Goal: Transaction & Acquisition: Purchase product/service

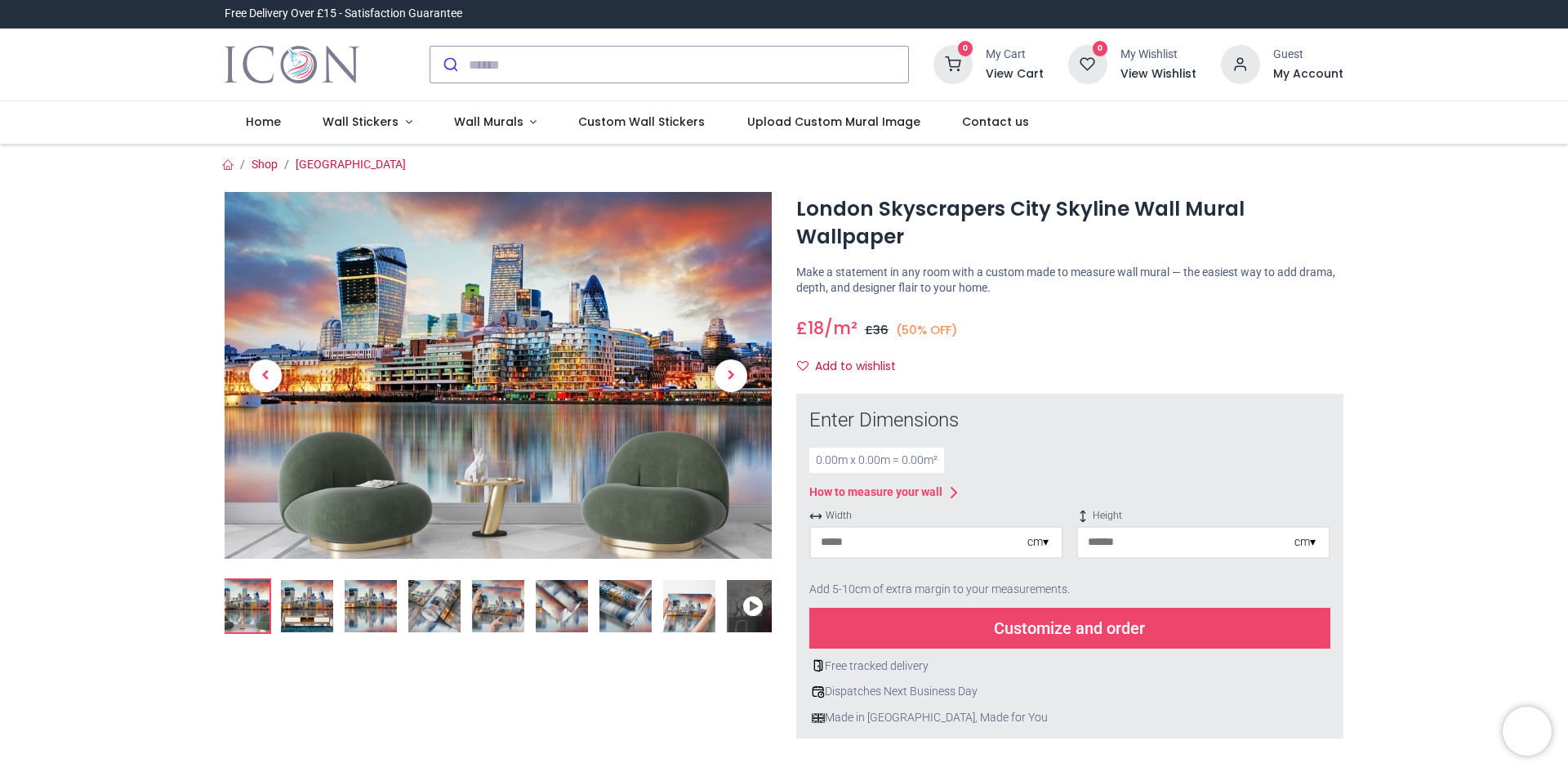
click at [1043, 542] on div "cm ▾" at bounding box center [1038, 543] width 21 height 17
click at [849, 542] on input "number" at bounding box center [918, 542] width 216 height 29
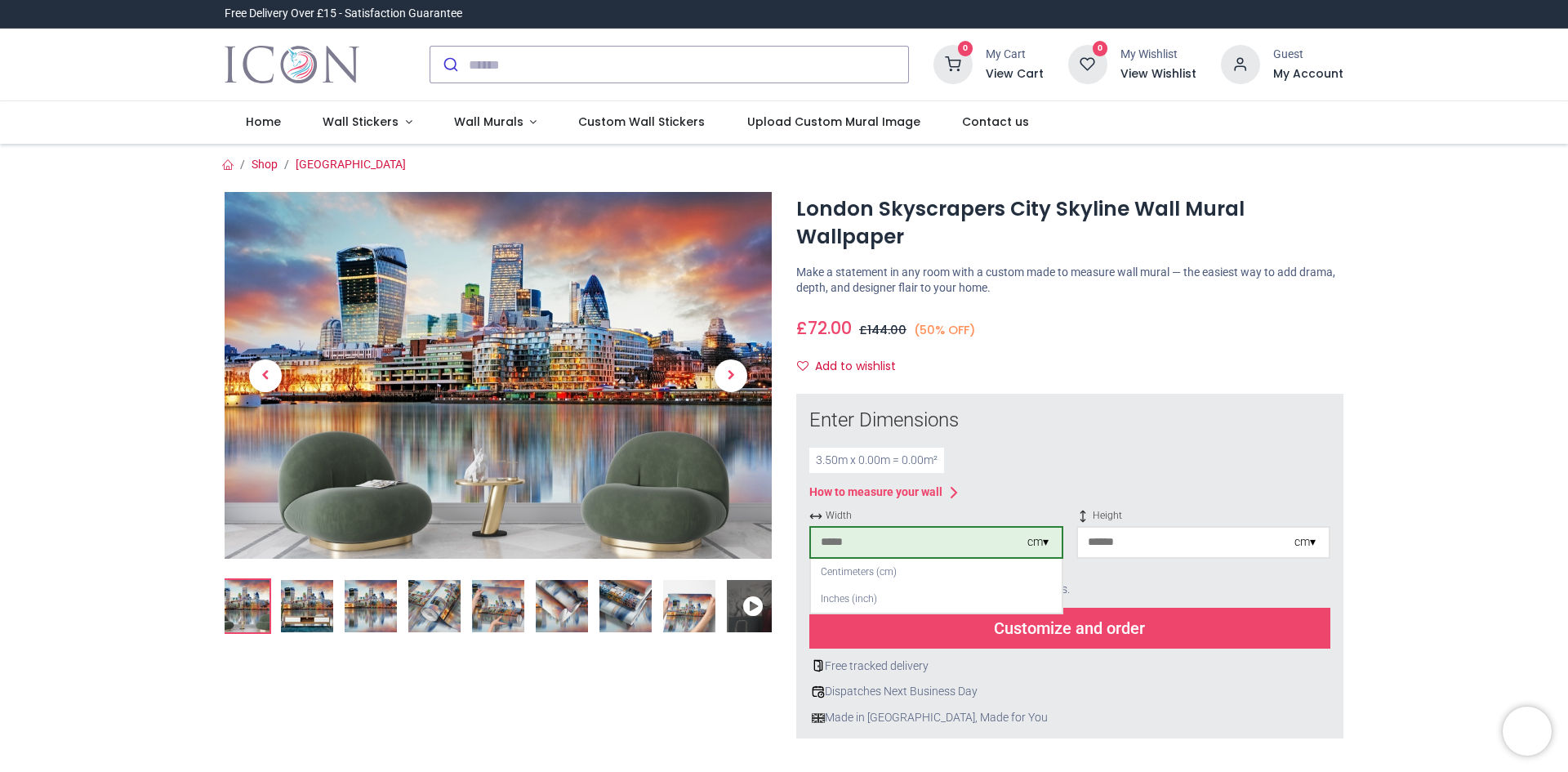
type input "***"
click at [1101, 539] on input "number" at bounding box center [1186, 542] width 216 height 29
type input "***"
click at [490, 600] on img at bounding box center [498, 605] width 52 height 52
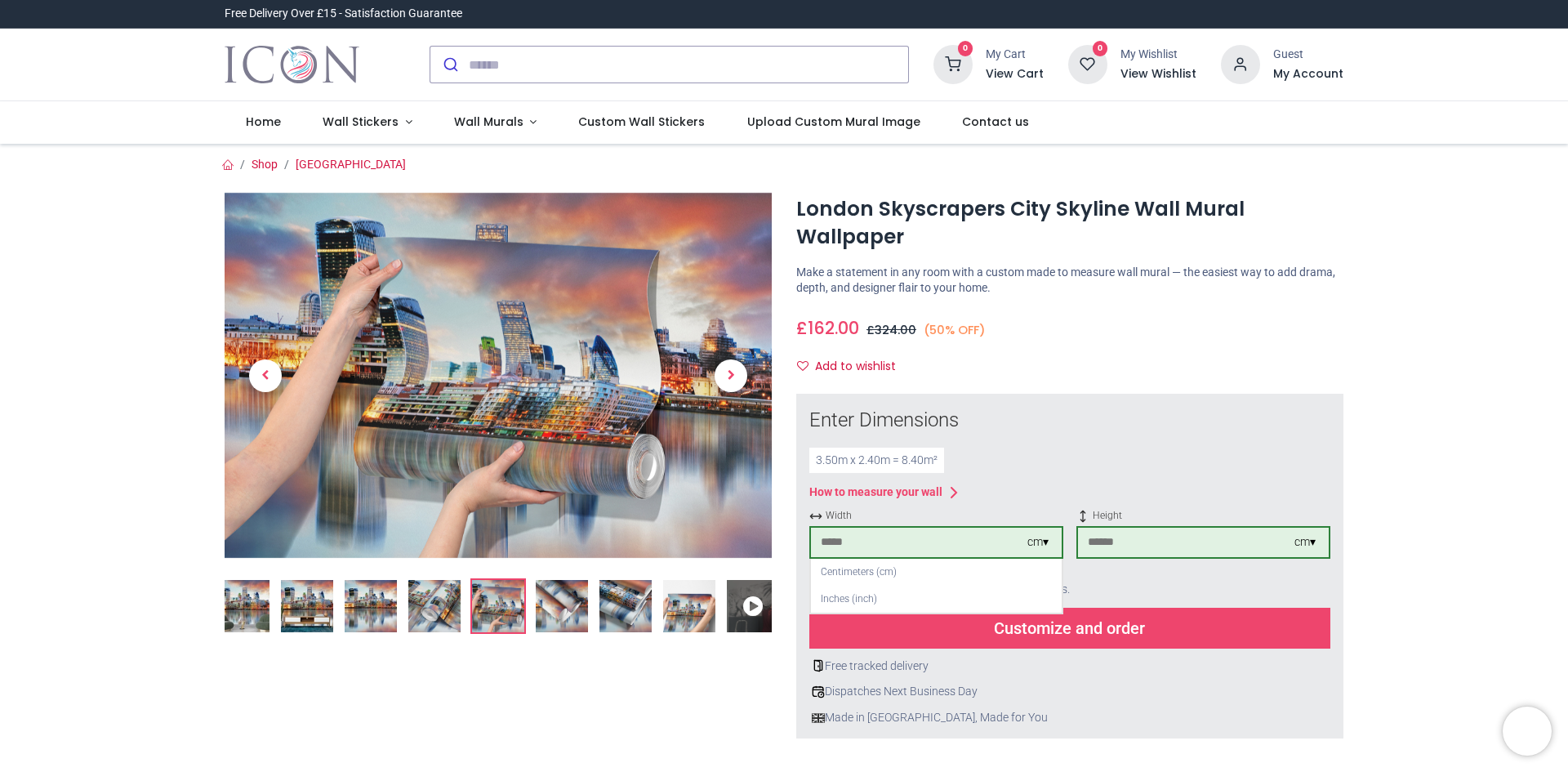
click at [439, 616] on img at bounding box center [434, 605] width 52 height 52
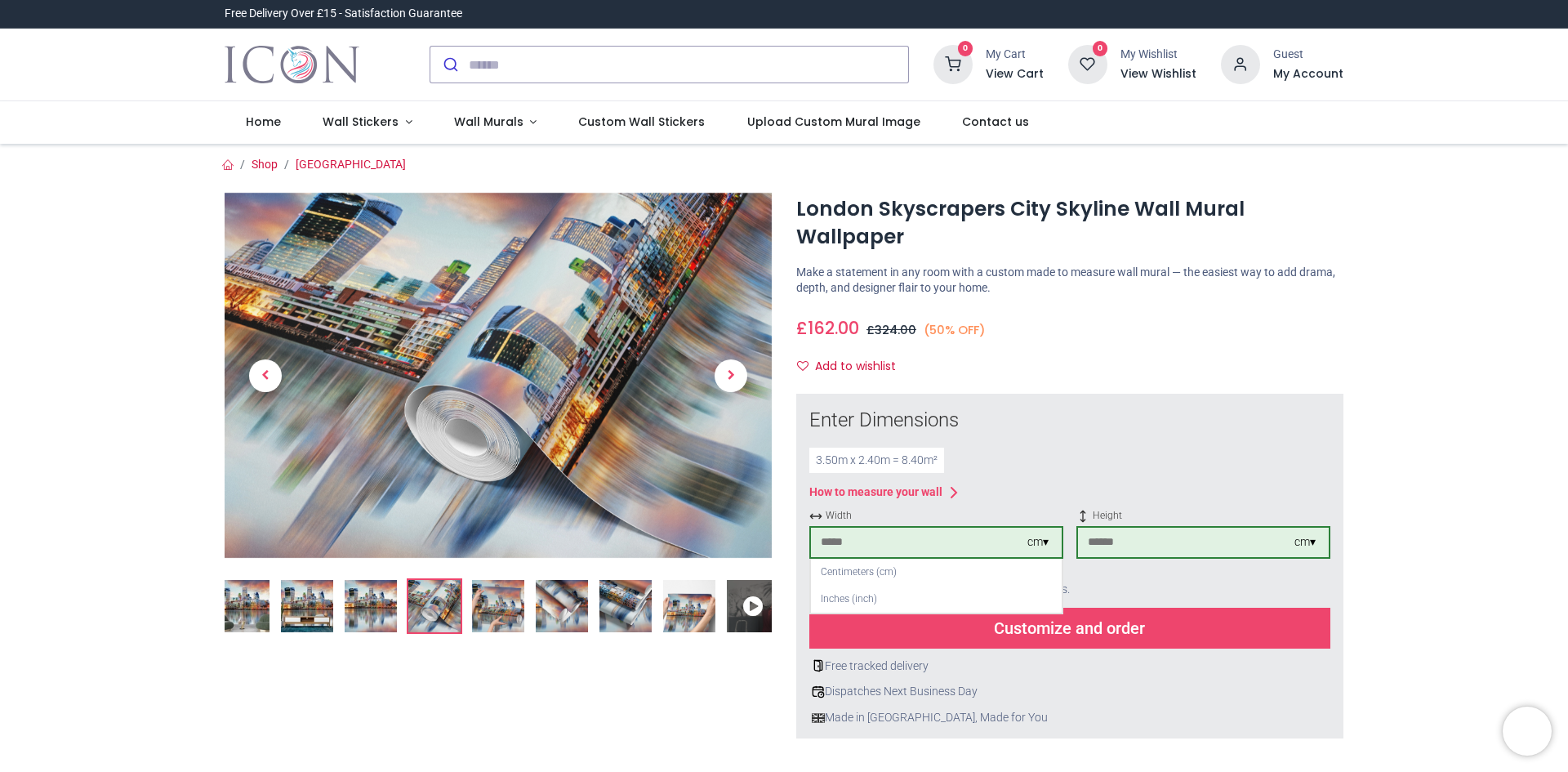
click at [376, 621] on img at bounding box center [371, 605] width 52 height 52
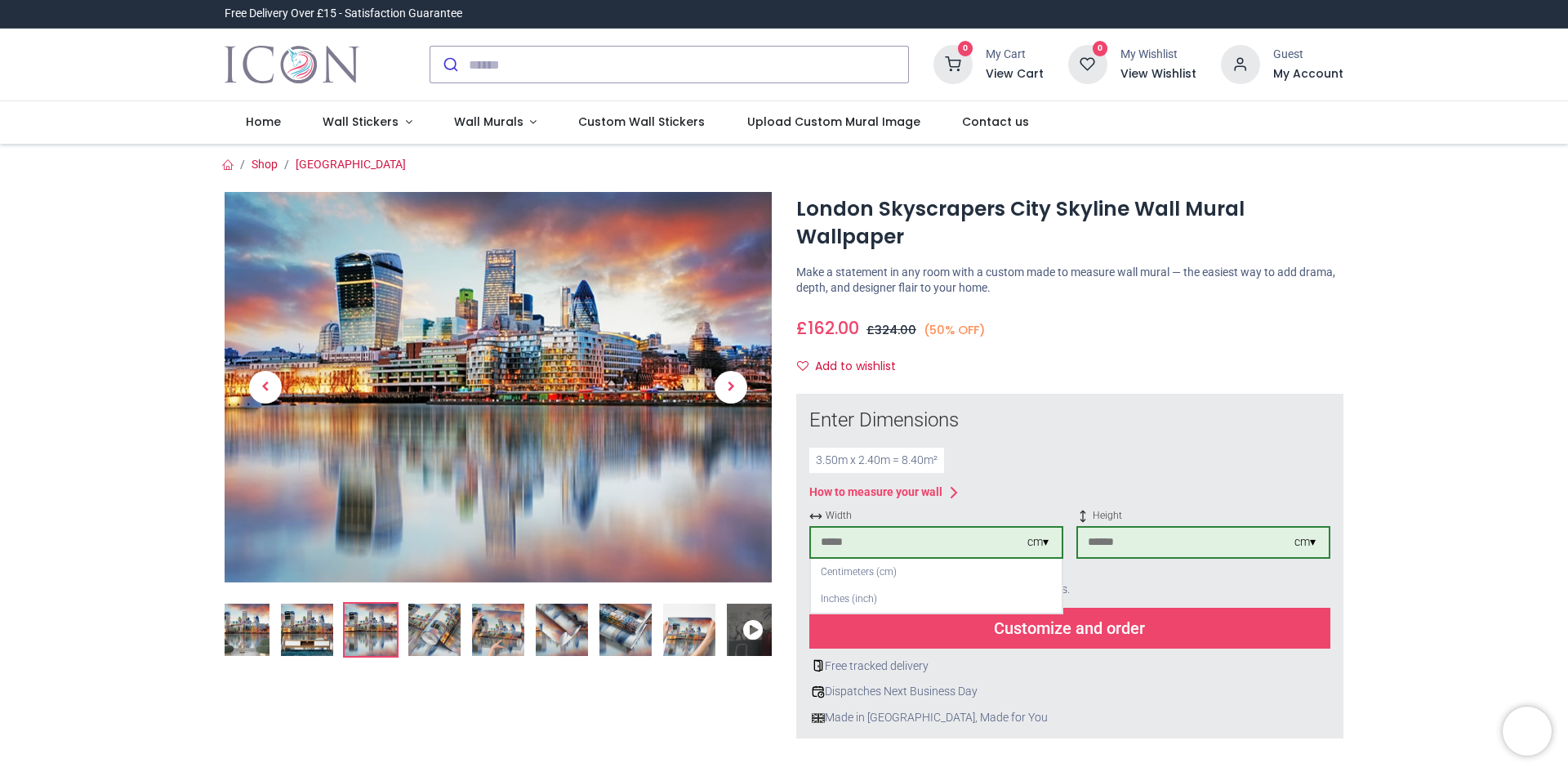
click at [680, 636] on img at bounding box center [689, 629] width 52 height 52
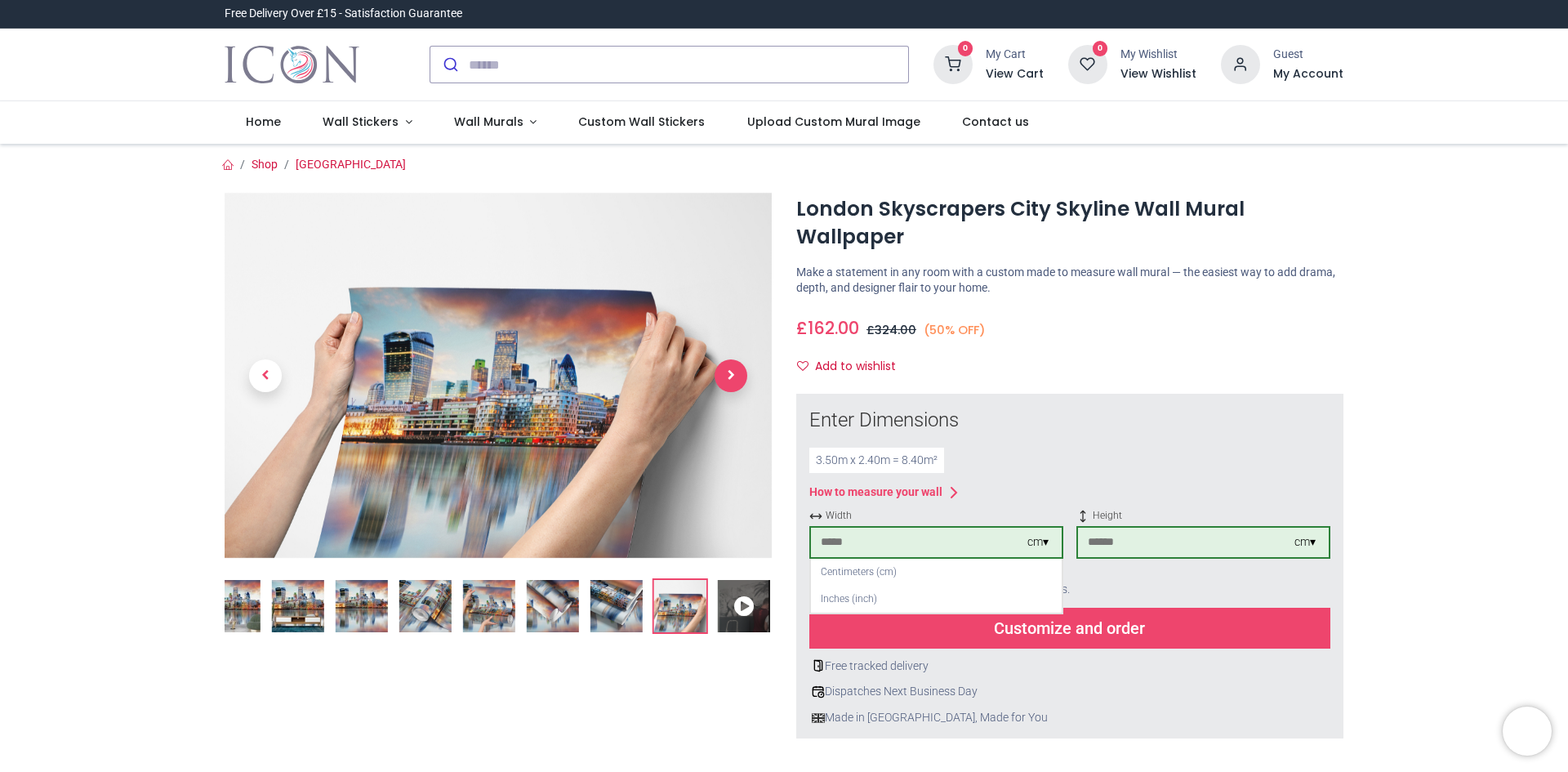
click at [734, 378] on span "Next" at bounding box center [732, 376] width 33 height 33
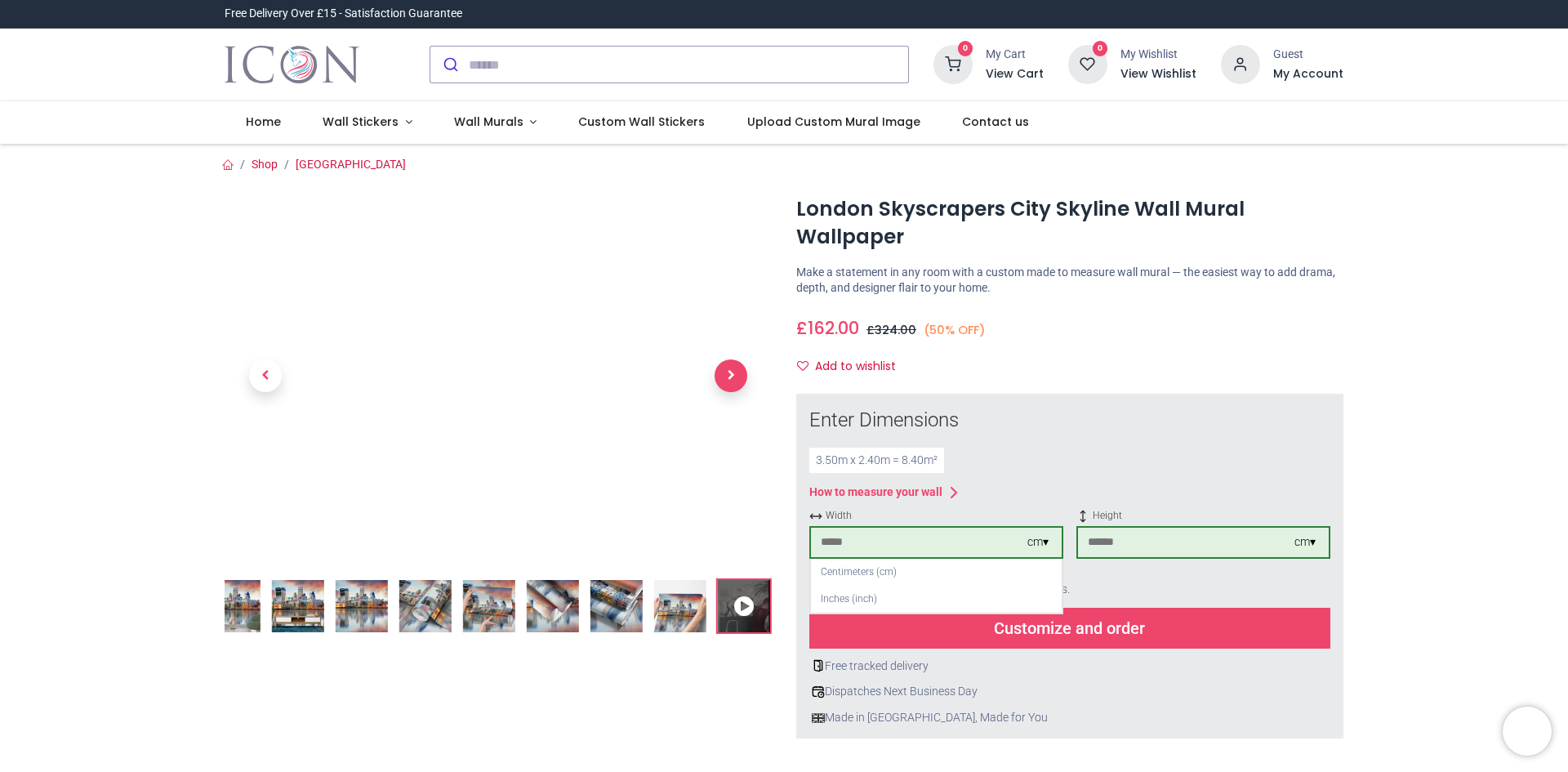
click at [734, 378] on span "Next" at bounding box center [732, 376] width 33 height 33
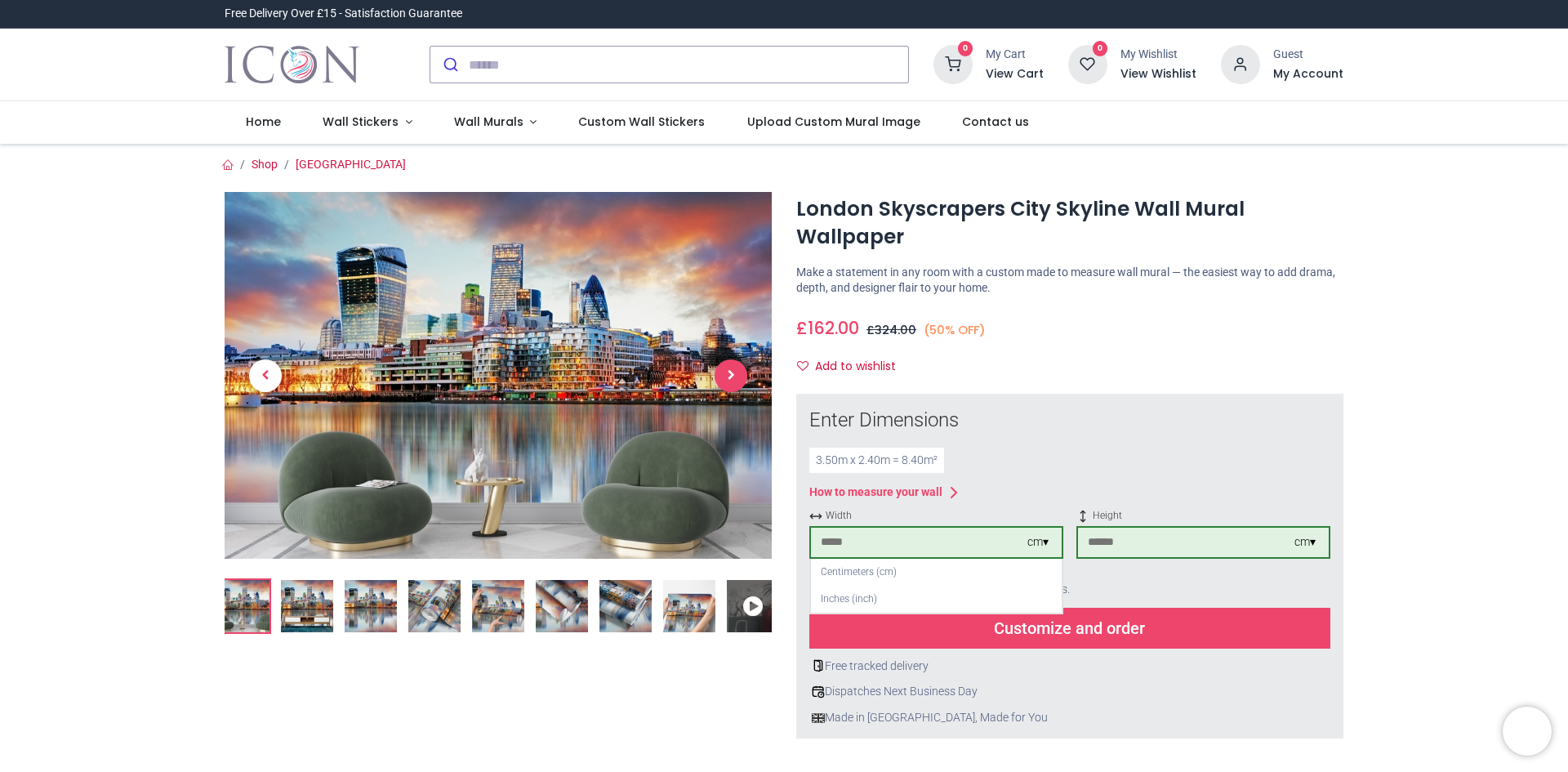
click at [734, 378] on span "Next" at bounding box center [732, 376] width 33 height 33
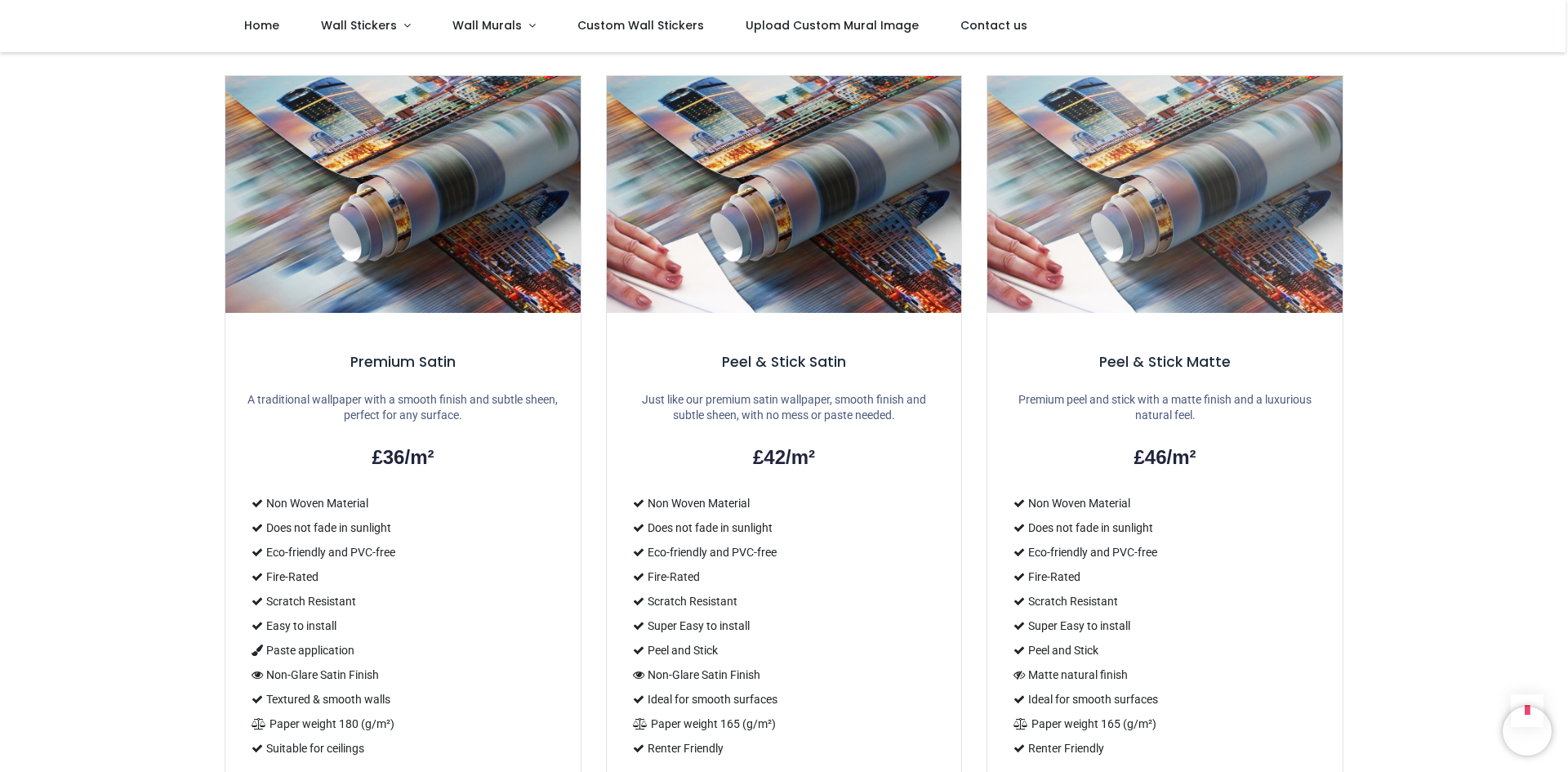
scroll to position [1144, 0]
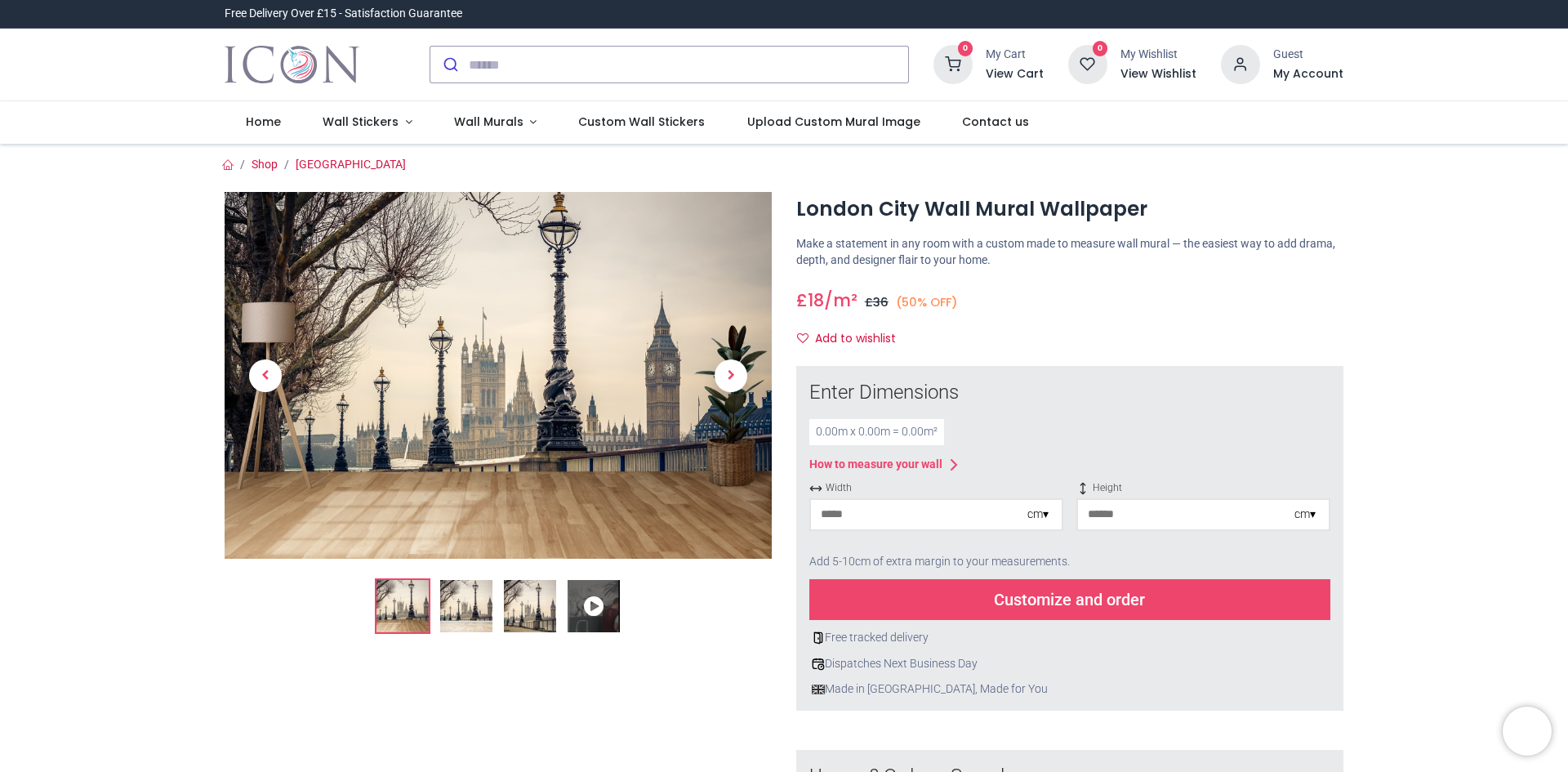
click at [513, 617] on img at bounding box center [530, 605] width 52 height 52
